Goal: Task Accomplishment & Management: Use online tool/utility

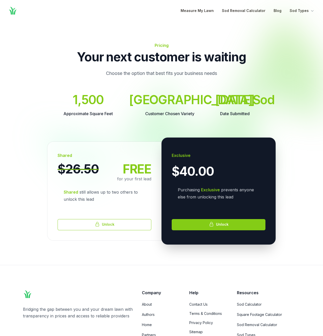
click at [14, 10] on icon "Global" at bounding box center [12, 10] width 9 height 9
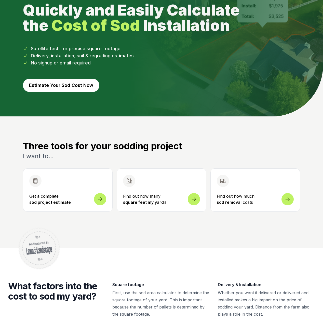
scroll to position [56, 0]
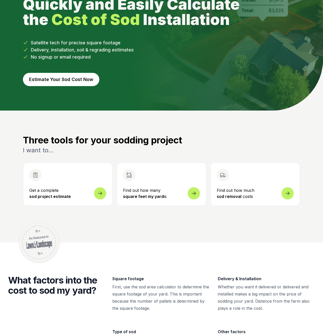
click at [61, 79] on button "Estimate Your Sod Cost Now" at bounding box center [61, 79] width 76 height 13
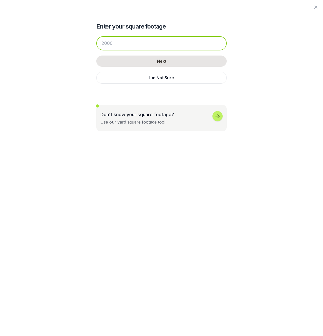
click at [116, 42] on input "number" at bounding box center [161, 43] width 130 height 14
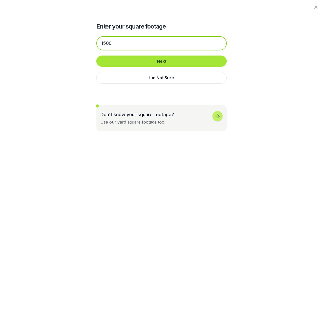
type input "1500"
click at [149, 59] on button "Next" at bounding box center [161, 61] width 130 height 11
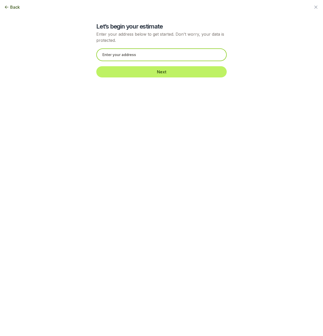
click at [149, 55] on input "text" at bounding box center [161, 54] width 130 height 13
drag, startPoint x: 168, startPoint y: 59, endPoint x: 113, endPoint y: 55, distance: 54.9
click at [113, 55] on input "2017 [PERSON_NAME][GEOGRAPHIC_DATA], [GEOGRAPHIC_DATA], [GEOGRAPHIC_DATA]" at bounding box center [161, 54] width 130 height 13
drag, startPoint x: 162, startPoint y: 55, endPoint x: 117, endPoint y: 55, distance: 45.3
click at [117, 55] on input "2017 [GEOGRAPHIC_DATA], [GEOGRAPHIC_DATA], [GEOGRAPHIC_DATA]" at bounding box center [161, 54] width 130 height 13
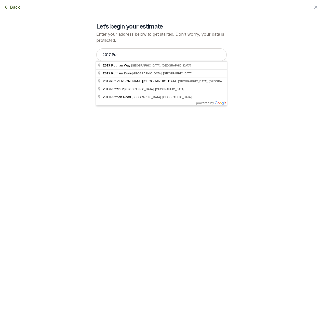
type input "2017 [PERSON_NAME] Way, [GEOGRAPHIC_DATA], [GEOGRAPHIC_DATA]"
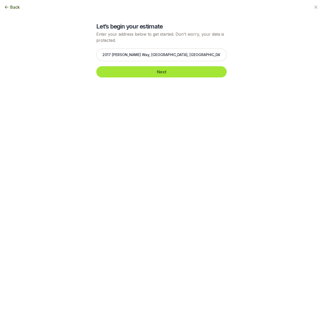
click at [161, 69] on button "Next" at bounding box center [161, 71] width 130 height 11
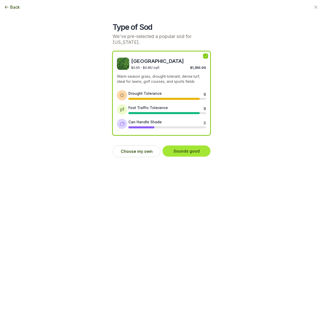
click at [186, 145] on button "Sounds good" at bounding box center [187, 150] width 48 height 11
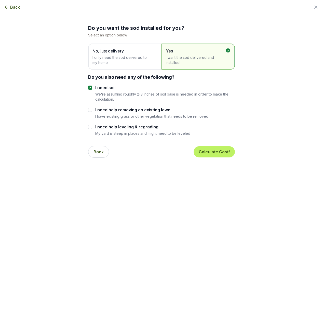
click at [90, 109] on input "I need help removing an existing lawn" at bounding box center [90, 110] width 4 height 4
checkbox input "true"
click at [216, 150] on button "Calculate Cost!" at bounding box center [214, 151] width 41 height 11
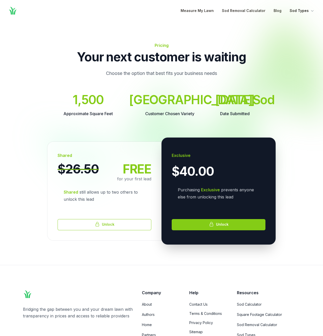
click at [306, 10] on button "Sod Types" at bounding box center [302, 11] width 25 height 6
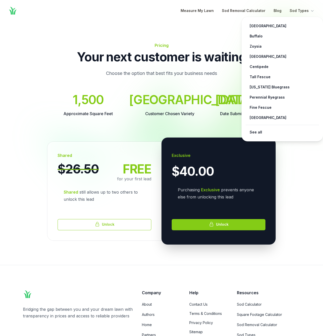
click at [134, 70] on p "Choose the option that best fits your business needs" at bounding box center [161, 73] width 171 height 8
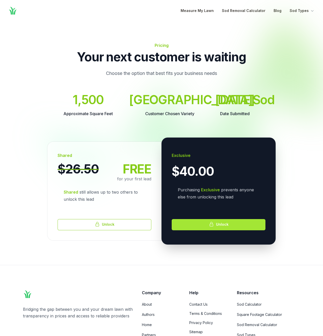
click at [215, 230] on button "Unlock" at bounding box center [219, 224] width 94 height 11
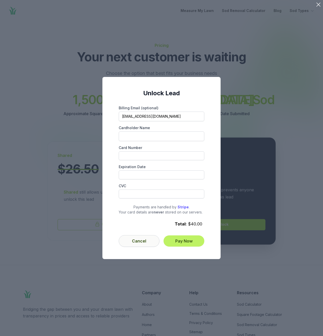
click at [137, 244] on button "Cancel" at bounding box center [139, 241] width 41 height 12
